Goal: Check status: Check status

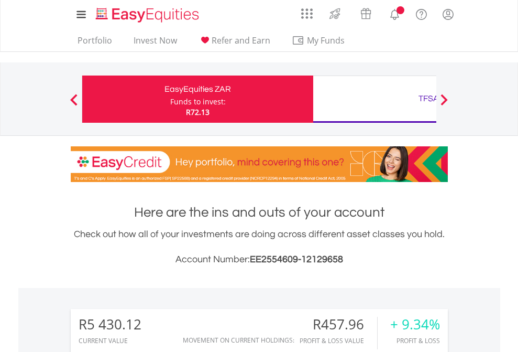
scroll to position [101, 165]
click at [170, 99] on div "Funds to invest:" at bounding box center [198, 101] width 56 height 10
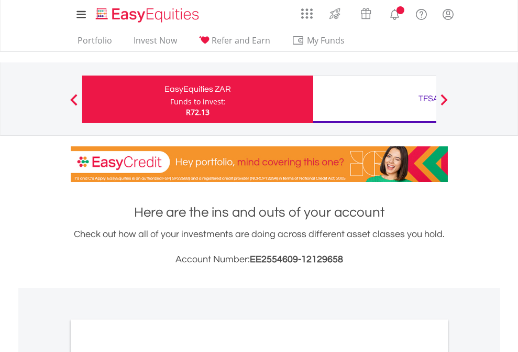
scroll to position [630, 0]
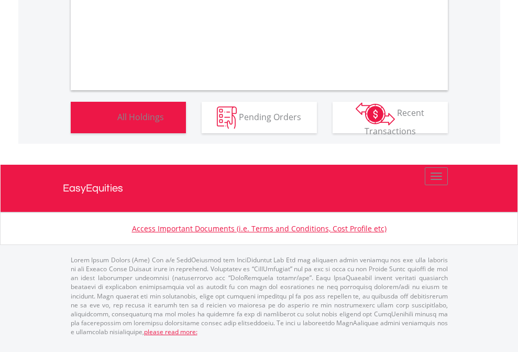
click at [117, 122] on span "All Holdings" at bounding box center [140, 117] width 47 height 12
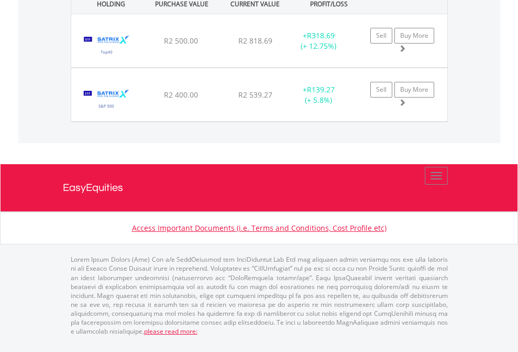
scroll to position [101, 165]
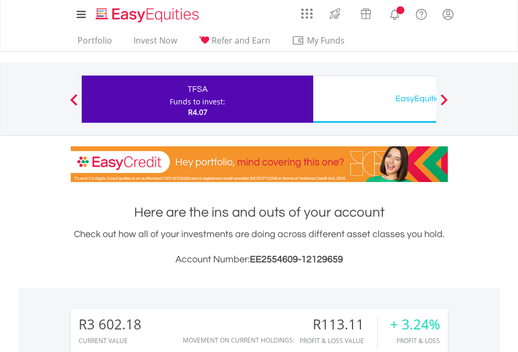
scroll to position [101, 165]
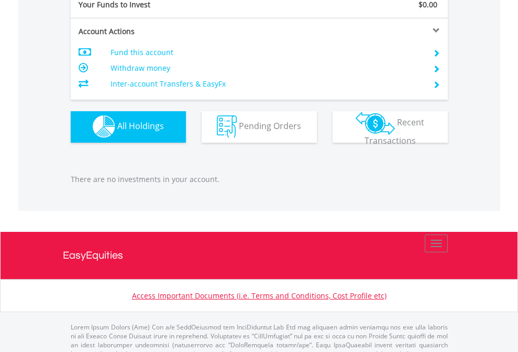
scroll to position [1038, 0]
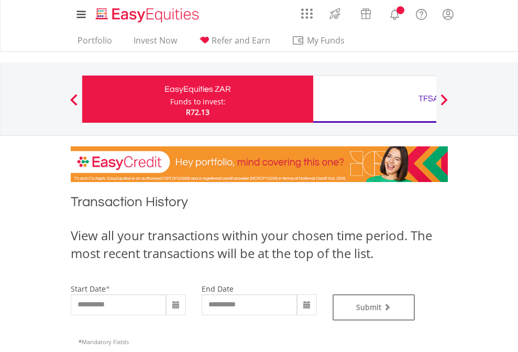
type input "**********"
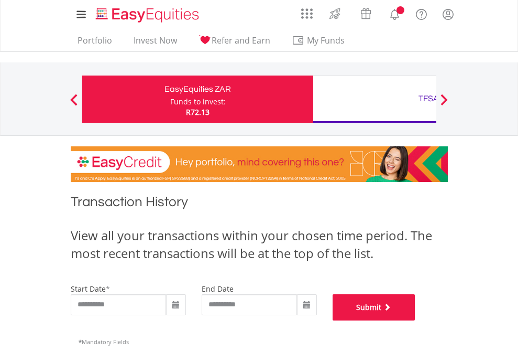
click at [416, 320] on button "Submit" at bounding box center [374, 307] width 83 height 26
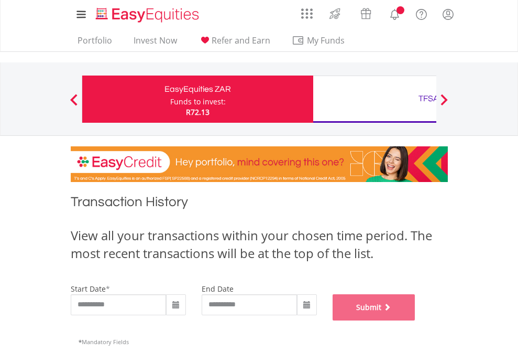
scroll to position [425, 0]
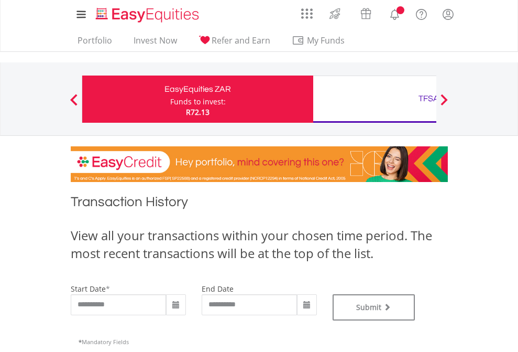
click at [375, 99] on div "TFSA" at bounding box center [429, 98] width 219 height 15
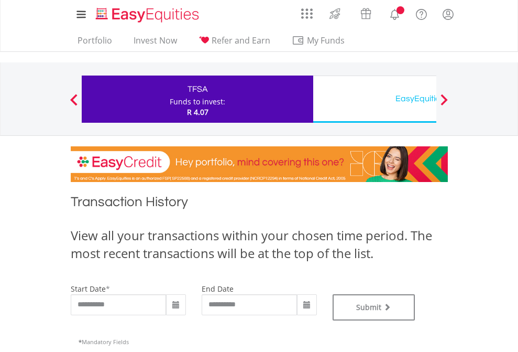
type input "**********"
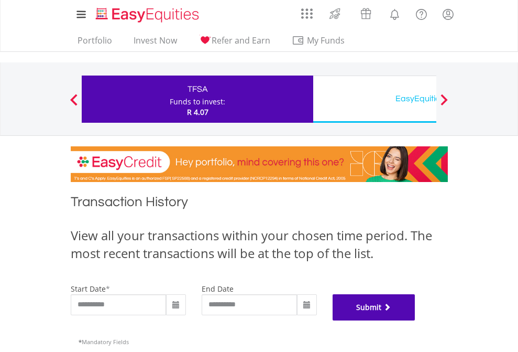
click at [416, 320] on button "Submit" at bounding box center [374, 307] width 83 height 26
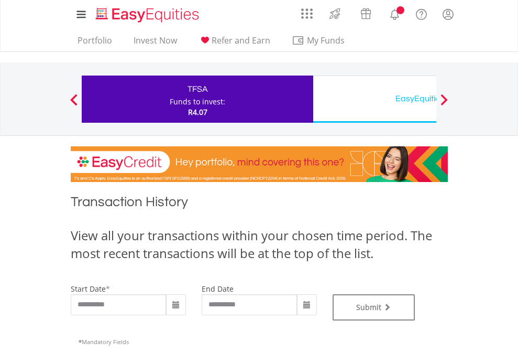
click at [375, 99] on div "EasyEquities USD" at bounding box center [429, 98] width 219 height 15
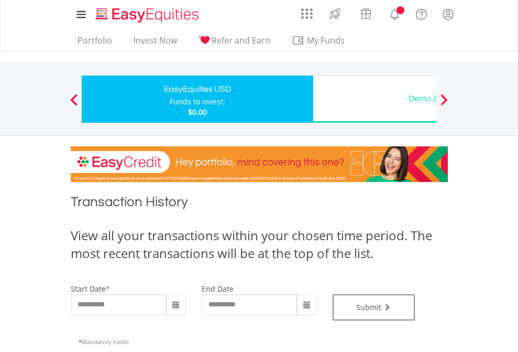
type input "**********"
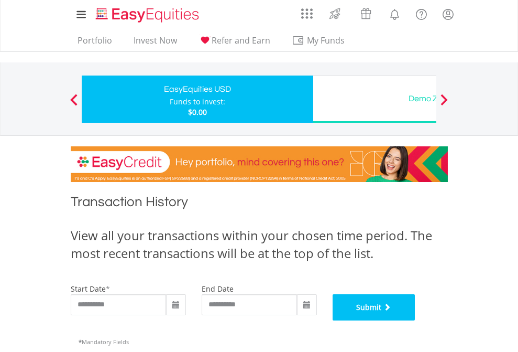
click at [416, 320] on button "Submit" at bounding box center [374, 307] width 83 height 26
